Goal: Navigation & Orientation: Find specific page/section

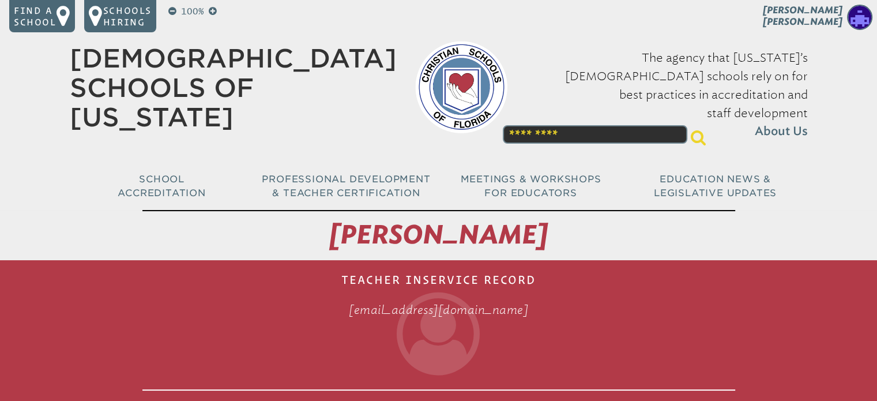
click at [175, 55] on link "[DEMOGRAPHIC_DATA] Schools of [US_STATE]" at bounding box center [233, 87] width 327 height 89
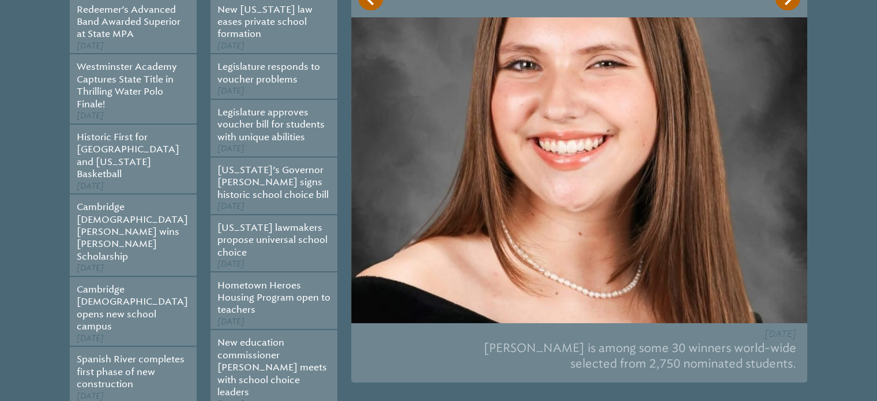
scroll to position [346, 0]
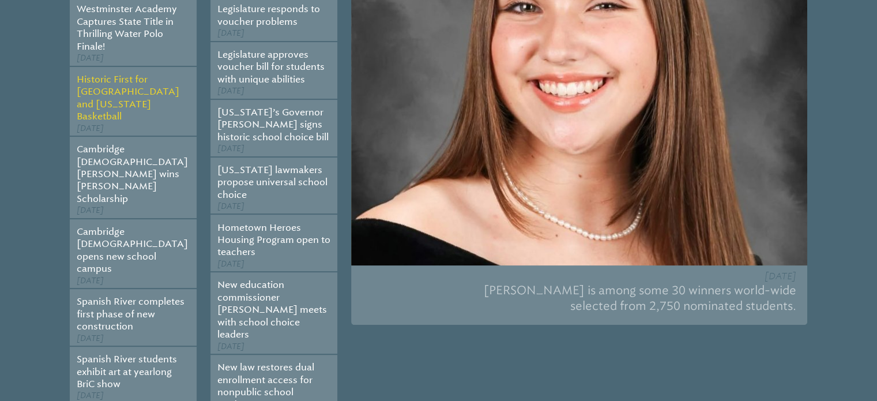
click at [119, 87] on link "Historic First for [GEOGRAPHIC_DATA] and [US_STATE] Basketball" at bounding box center [128, 98] width 103 height 48
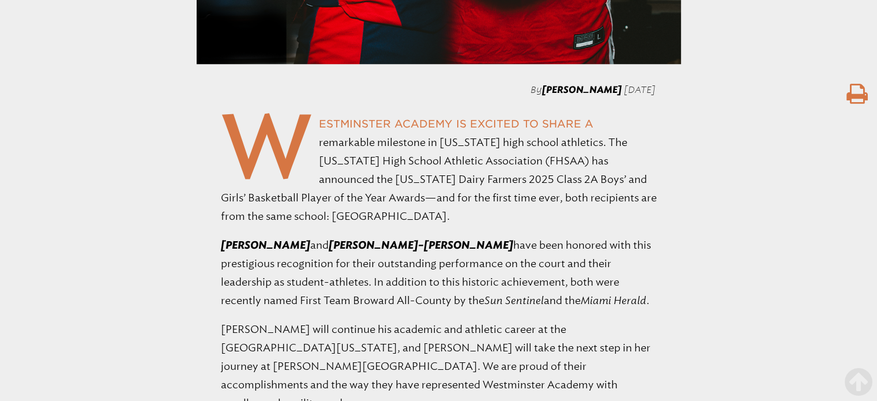
scroll to position [1038, 0]
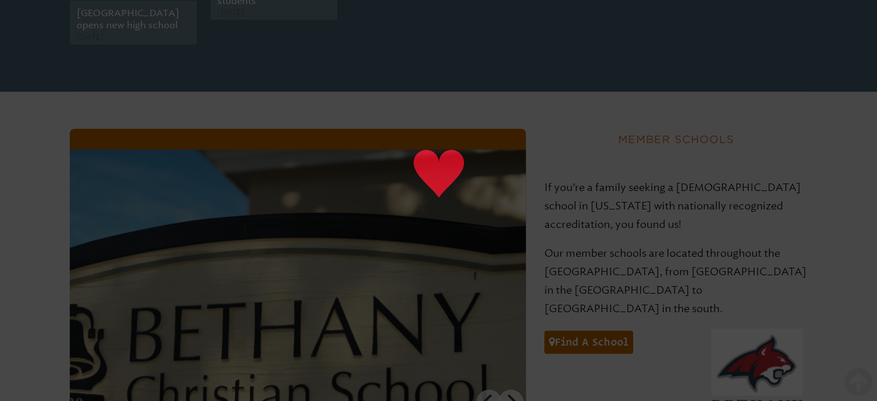
scroll to position [807, 0]
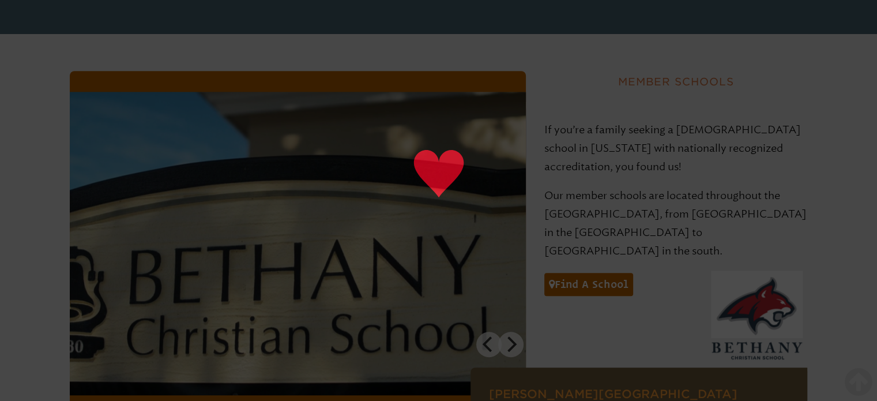
click at [54, 110] on section at bounding box center [438, 306] width 877 height 544
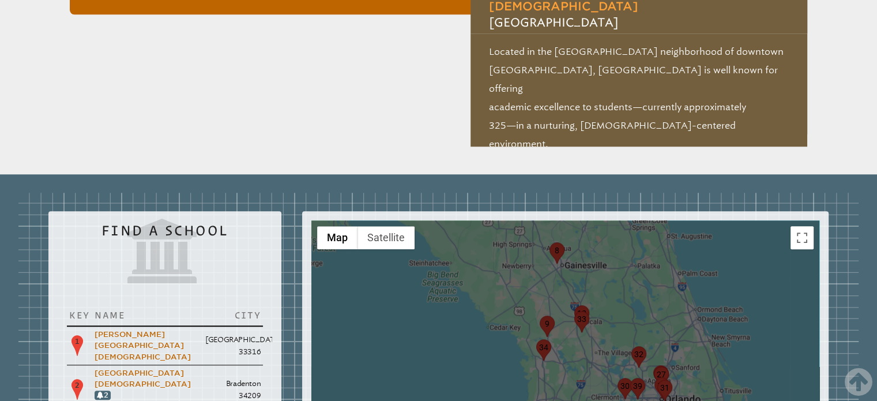
scroll to position [1268, 0]
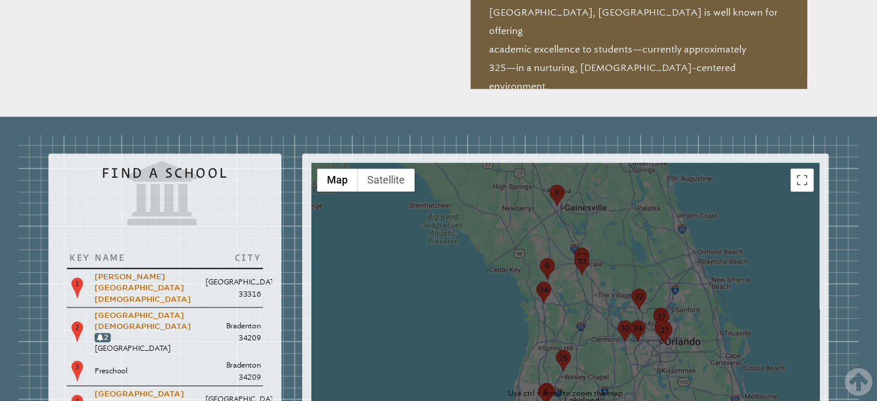
click at [649, 200] on div at bounding box center [565, 393] width 508 height 461
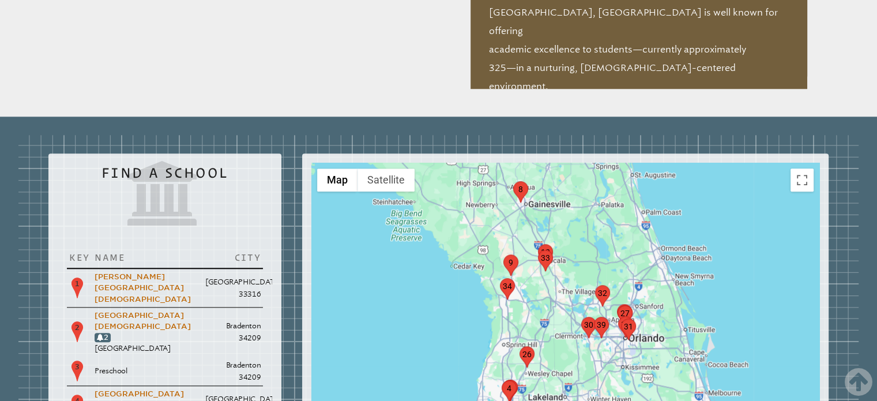
drag, startPoint x: 634, startPoint y: 198, endPoint x: 611, endPoint y: 196, distance: 23.1
click at [611, 196] on div at bounding box center [565, 393] width 508 height 461
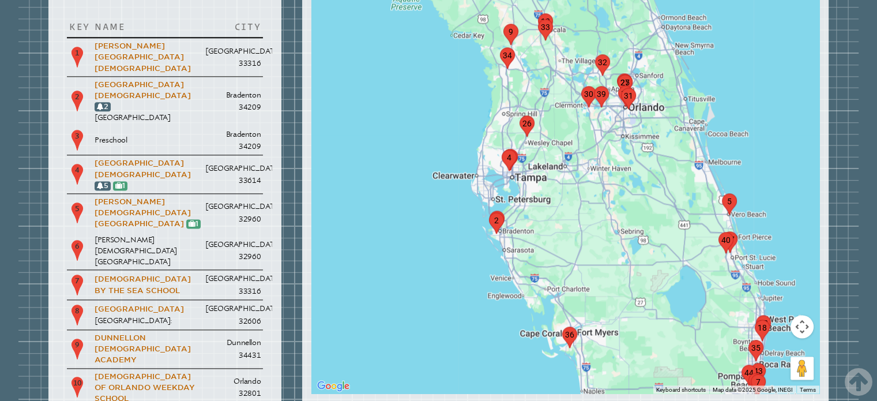
scroll to position [1557, 0]
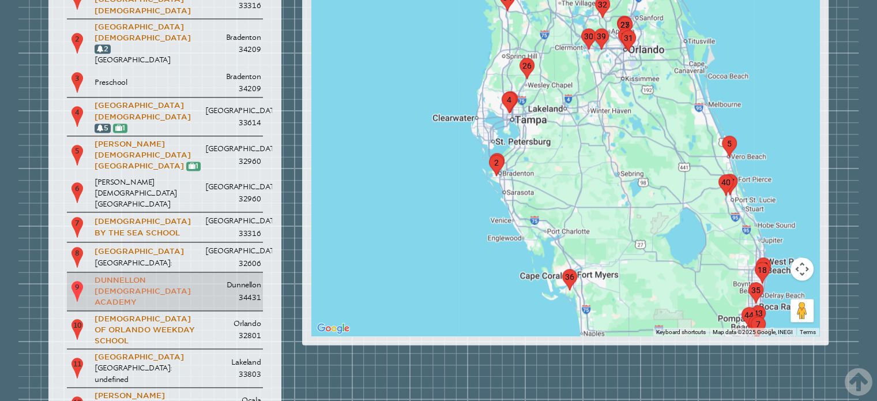
click at [118, 276] on link "Dunnellon [DEMOGRAPHIC_DATA] Academy" at bounding box center [143, 291] width 96 height 31
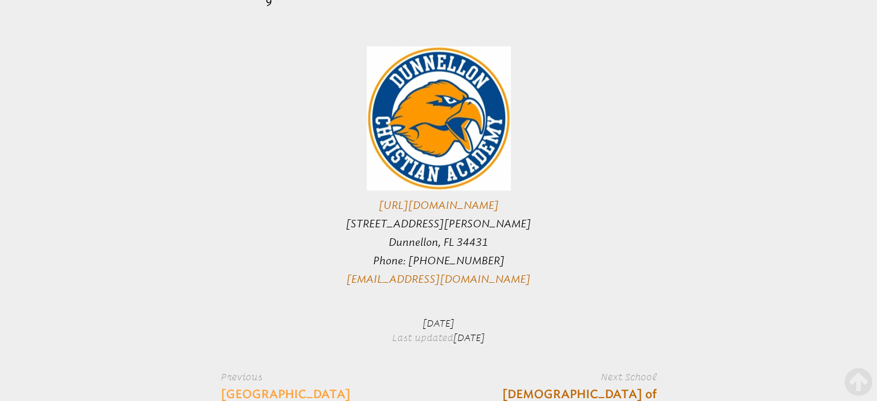
scroll to position [1326, 0]
